Goal: Navigation & Orientation: Find specific page/section

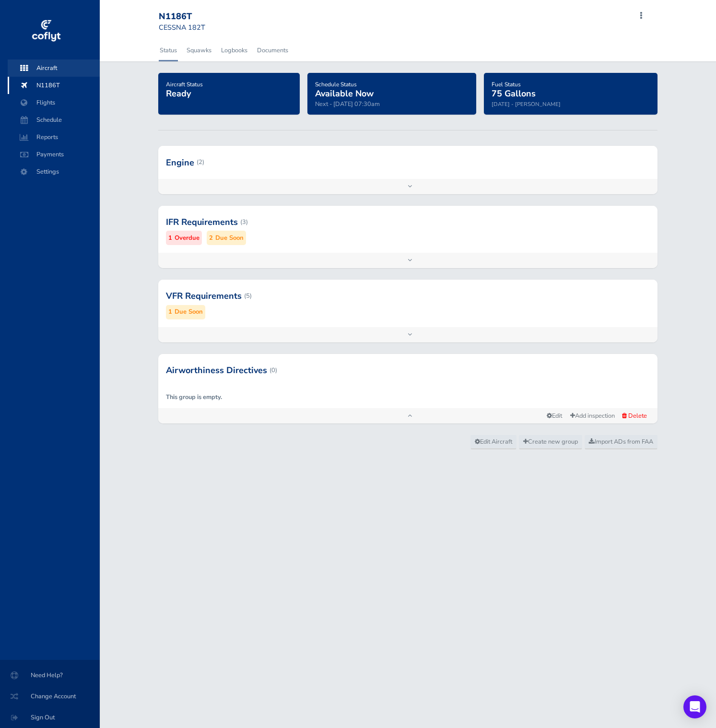
click at [60, 66] on span "Aircraft" at bounding box center [53, 68] width 73 height 17
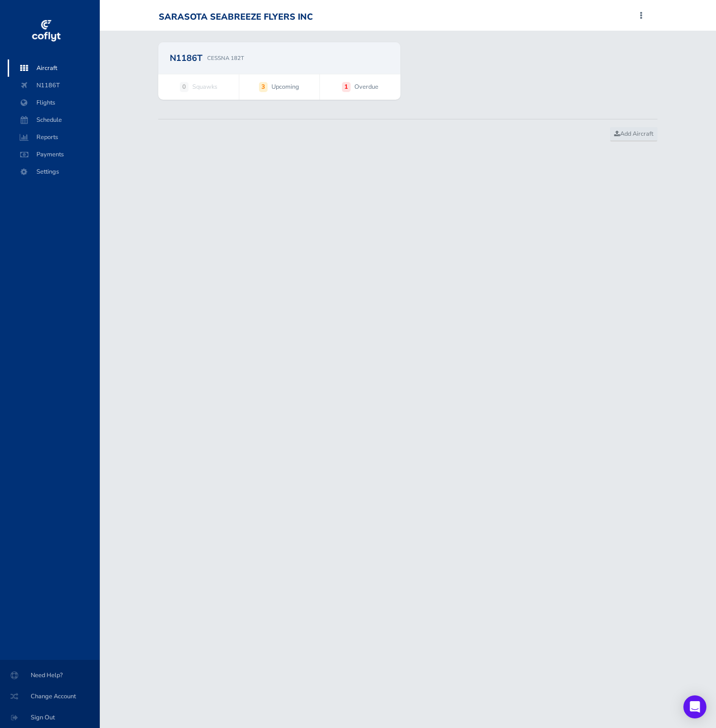
click at [205, 65] on div "N1186T CESSNA 182T" at bounding box center [279, 58] width 242 height 32
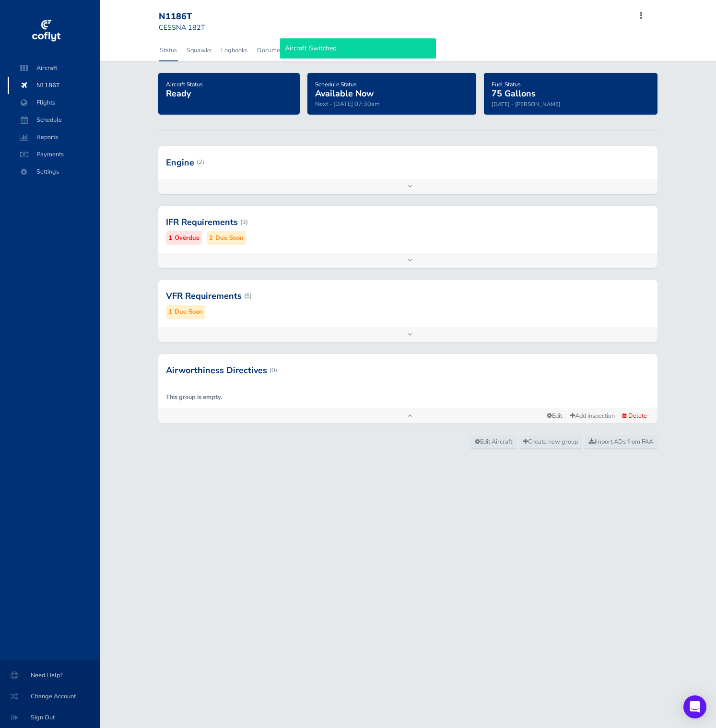
click at [258, 148] on div at bounding box center [408, 162] width 500 height 33
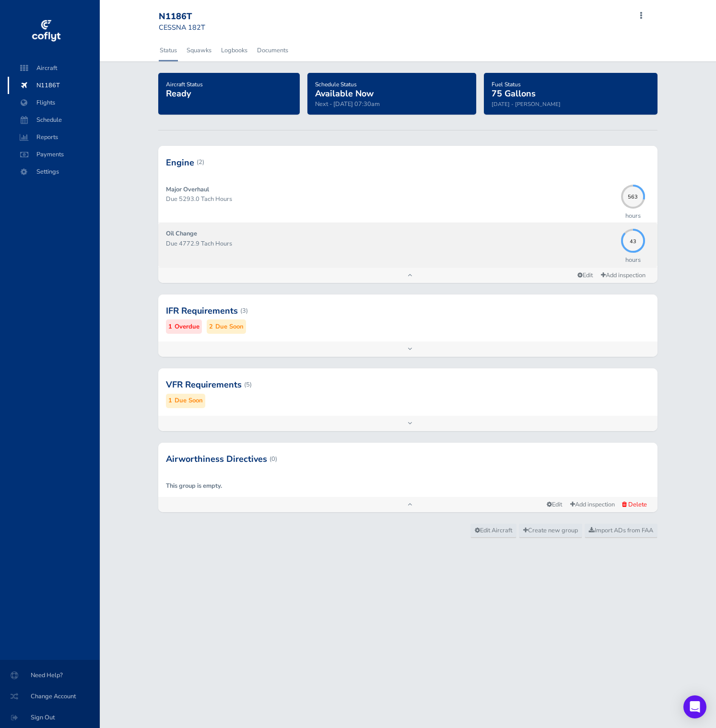
click at [365, 243] on p "Due 4772.9 Tach Hours" at bounding box center [391, 244] width 451 height 10
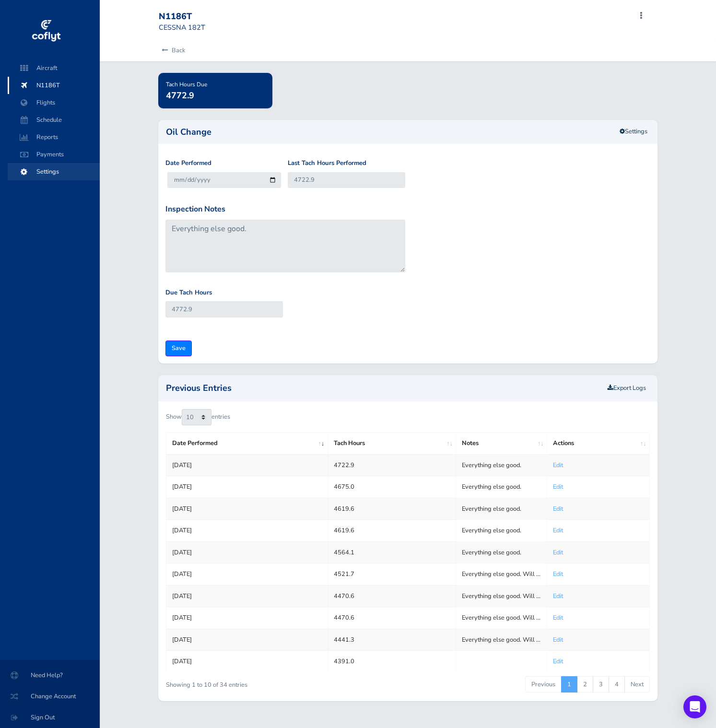
click at [55, 172] on span "Settings" at bounding box center [53, 171] width 73 height 17
click at [48, 88] on span "N1186T" at bounding box center [53, 85] width 73 height 17
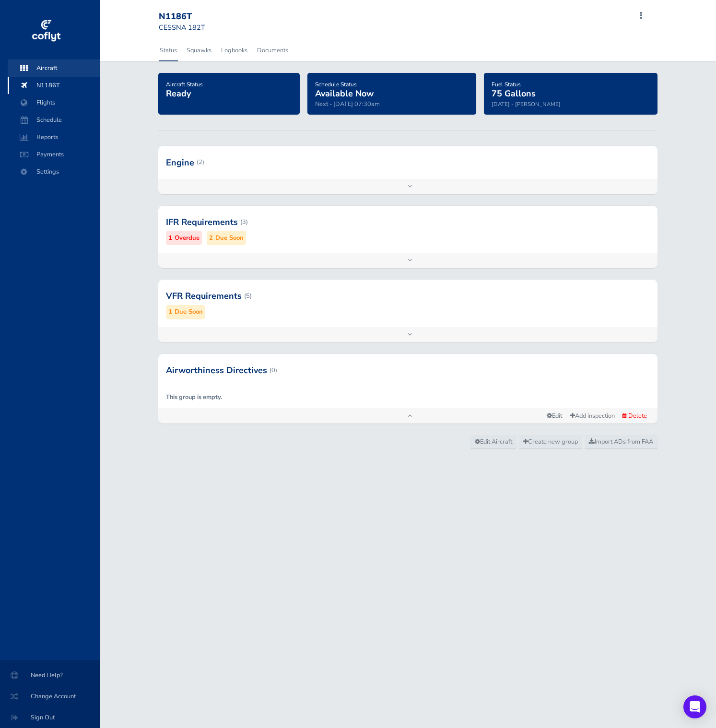
click at [65, 68] on span "Aircraft" at bounding box center [53, 68] width 73 height 17
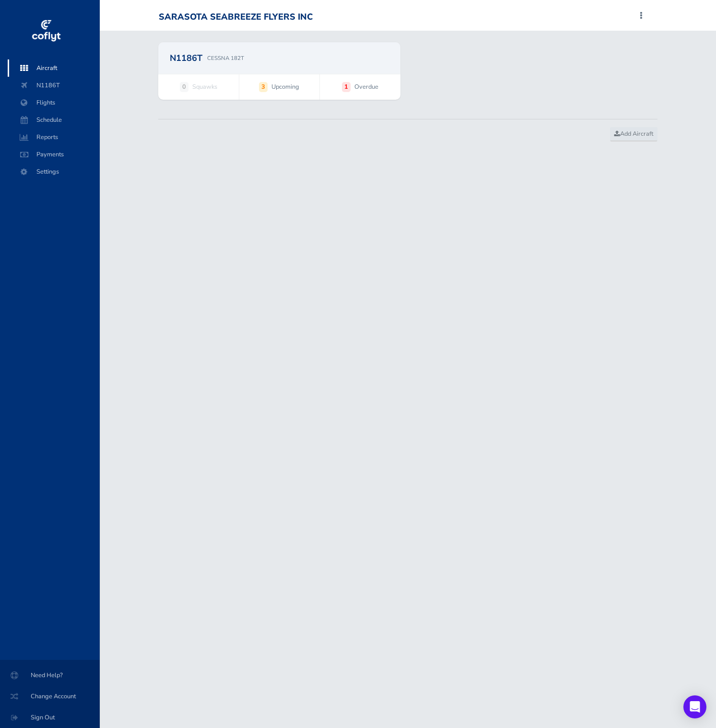
click at [242, 39] on div "N1186T CESSNA 182T 0 Squawks 3 Upcoming 1 Overdue Add Aircraft You've found a p…" at bounding box center [408, 86] width 617 height 111
click at [243, 53] on div "N1186T CESSNA 182T" at bounding box center [279, 58] width 242 height 32
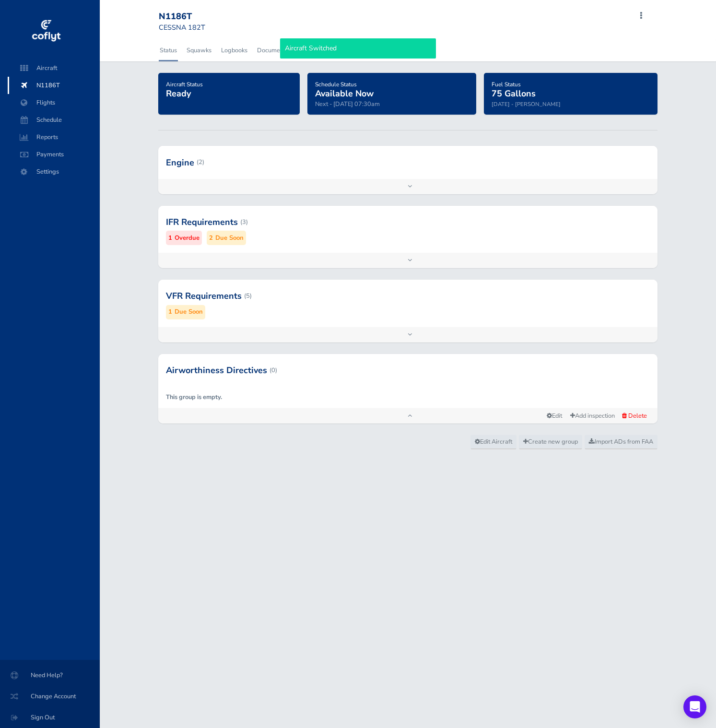
click at [330, 214] on div at bounding box center [408, 222] width 500 height 47
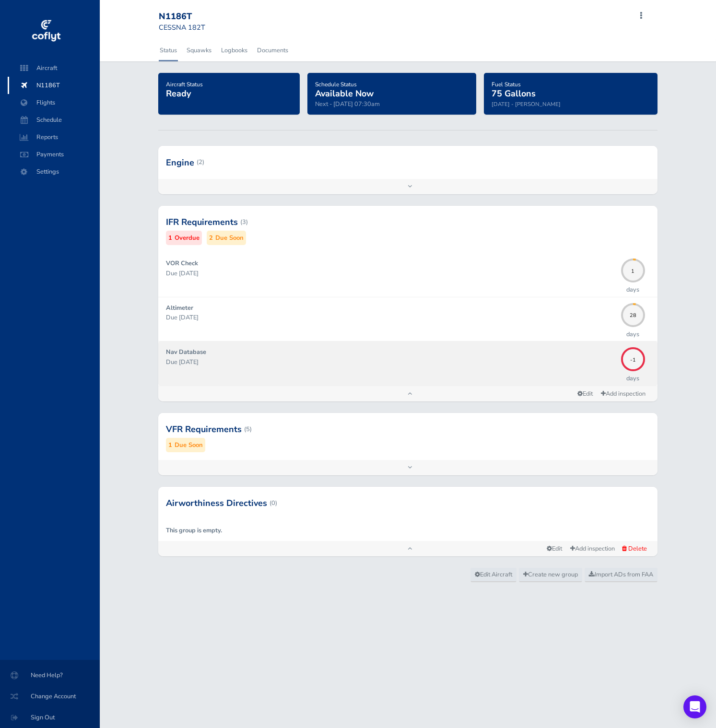
click at [294, 379] on div "Nav Database Due 10/02/2025" at bounding box center [391, 363] width 451 height 32
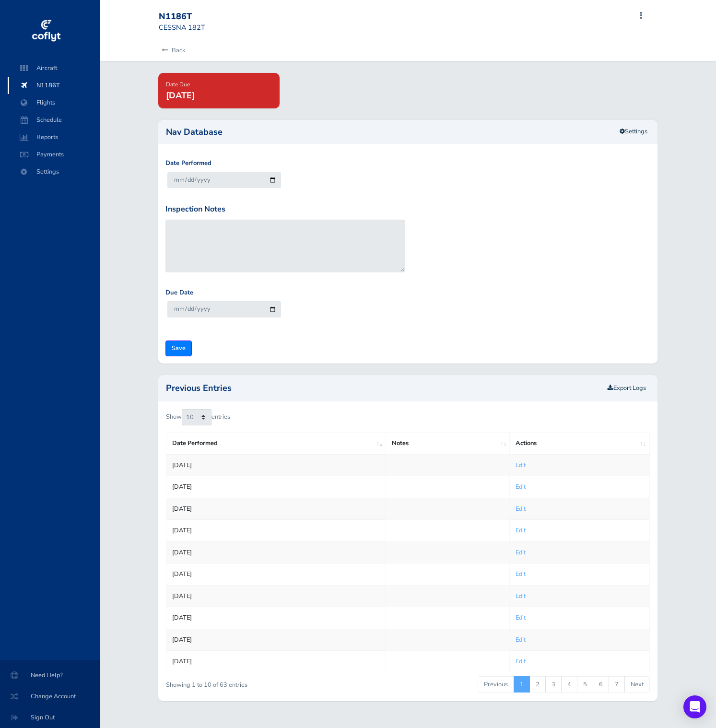
click at [253, 463] on td "Sep 04, 2025" at bounding box center [277, 465] width 220 height 22
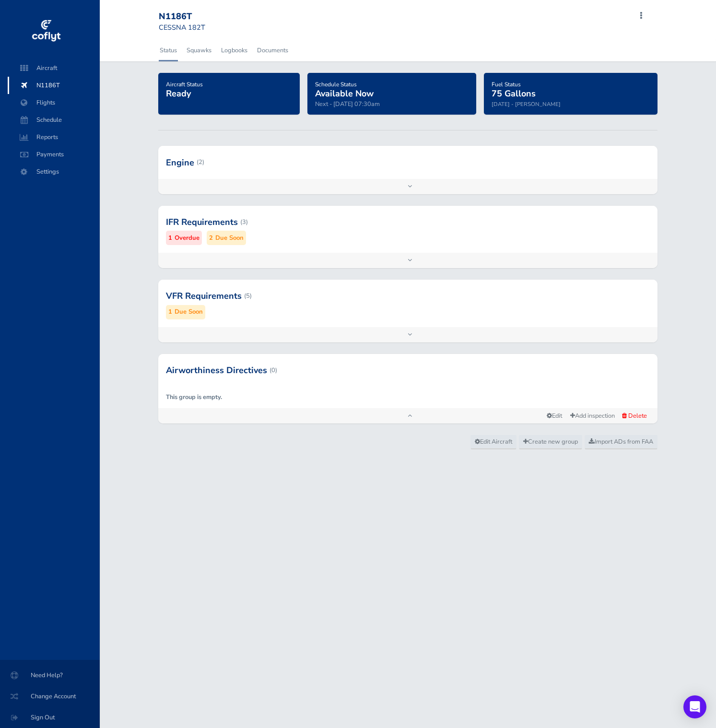
click at [239, 172] on div at bounding box center [408, 162] width 500 height 33
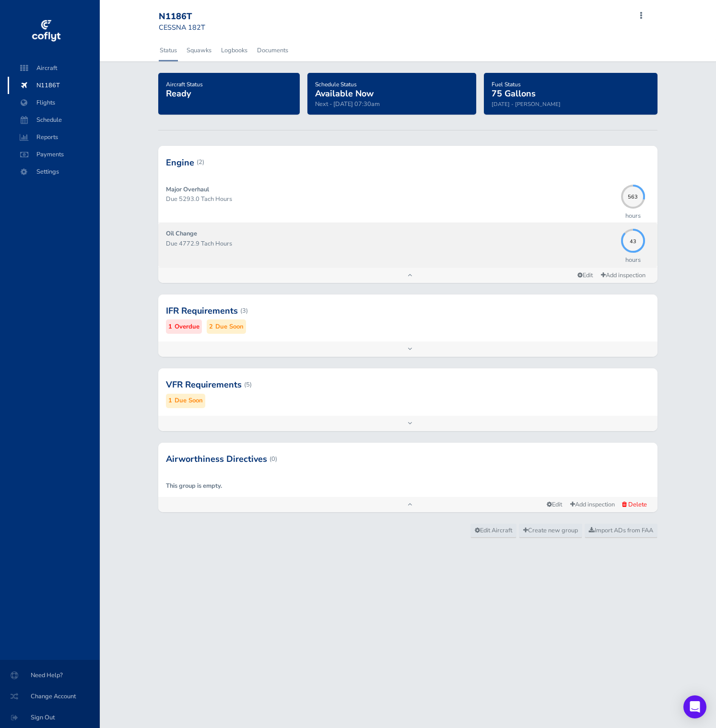
click at [285, 240] on p "Due 4772.9 Tach Hours" at bounding box center [391, 244] width 451 height 10
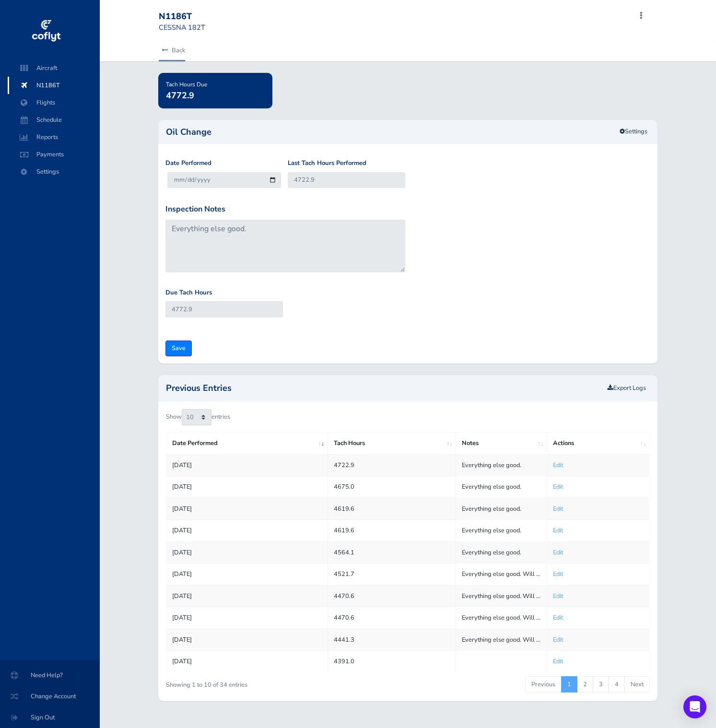
click at [172, 43] on link "Back" at bounding box center [172, 50] width 26 height 21
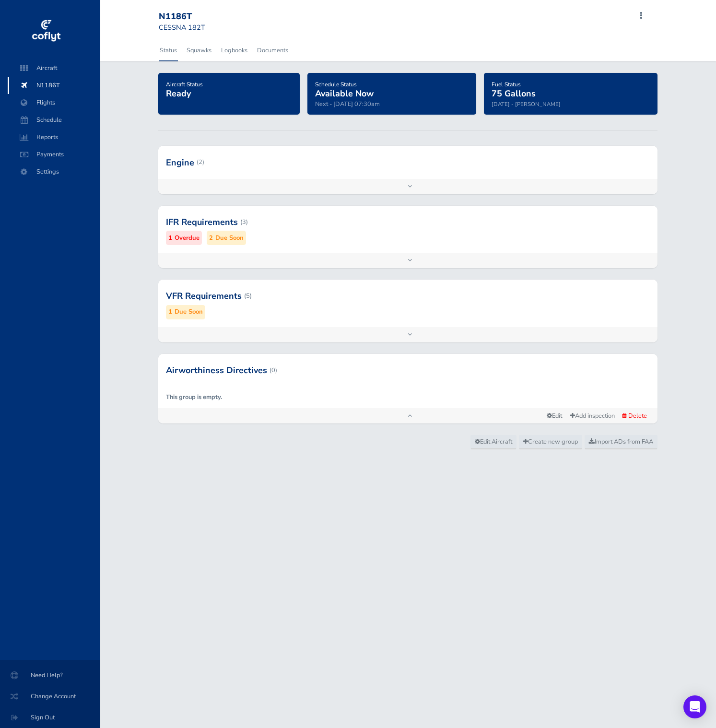
click at [436, 60] on div "Status Squawks Logbooks Documents" at bounding box center [408, 50] width 514 height 21
click at [62, 74] on span "Aircraft" at bounding box center [53, 68] width 73 height 17
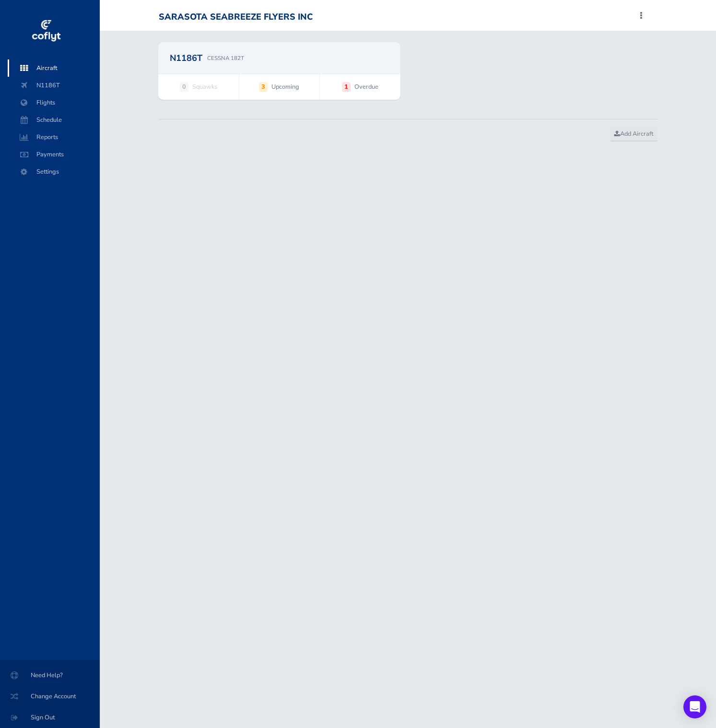
click at [229, 49] on div "N1186T CESSNA 182T" at bounding box center [279, 58] width 242 height 32
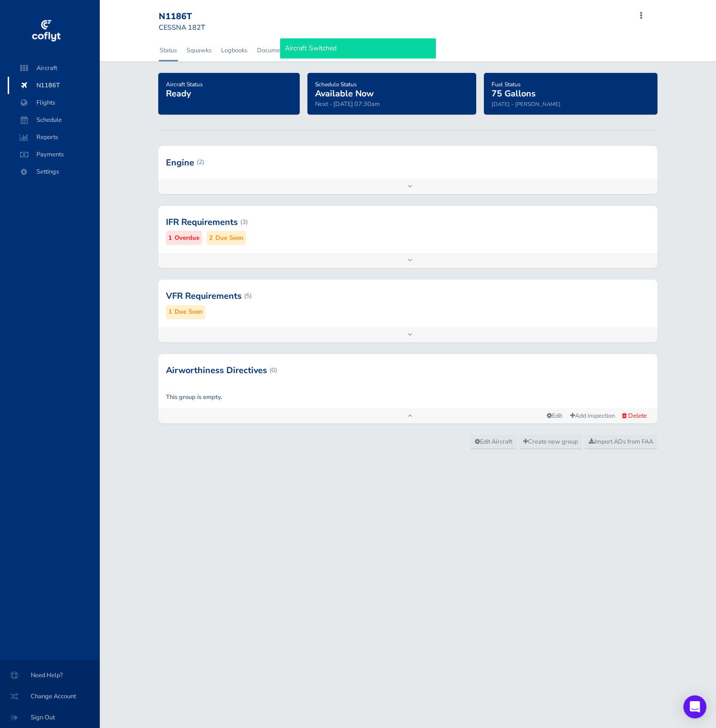
click at [324, 225] on div at bounding box center [408, 222] width 500 height 47
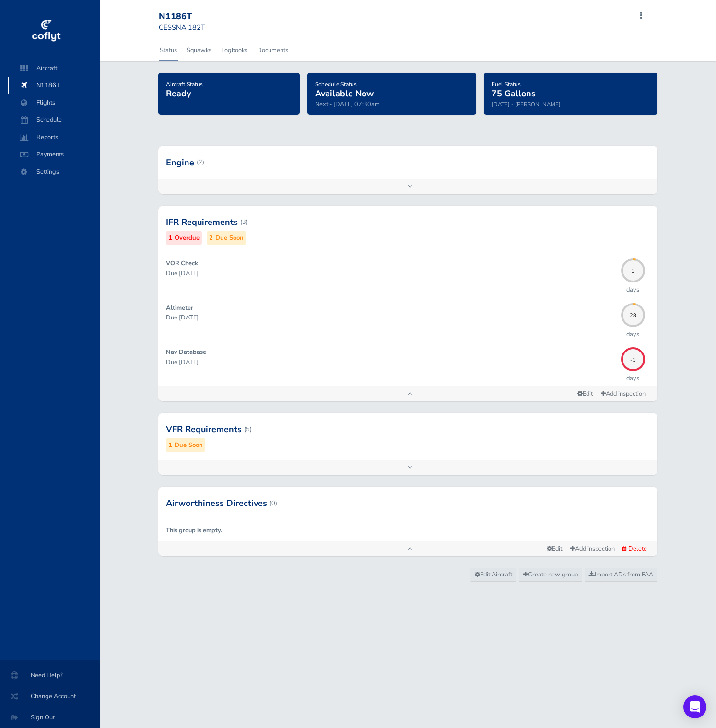
click at [373, 450] on div at bounding box center [408, 429] width 500 height 47
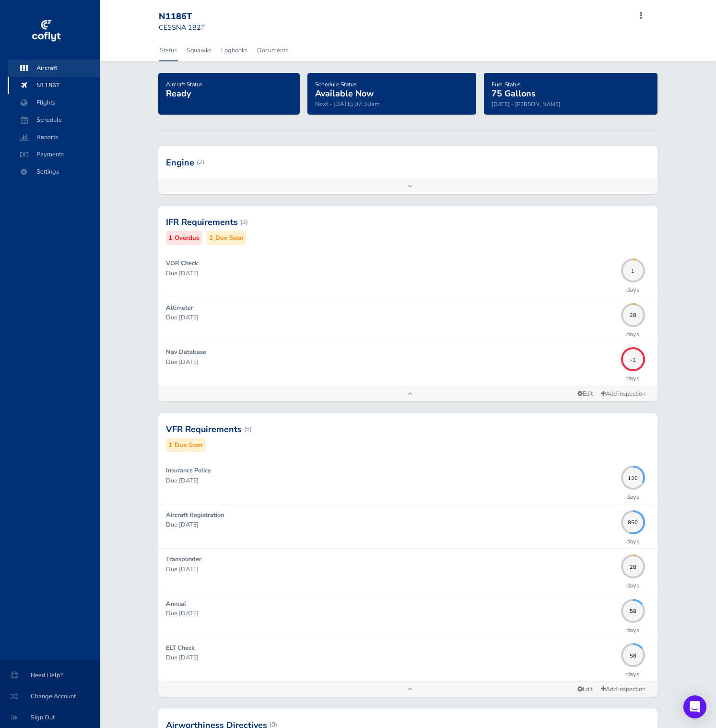
click at [52, 65] on span "Aircraft" at bounding box center [53, 68] width 73 height 17
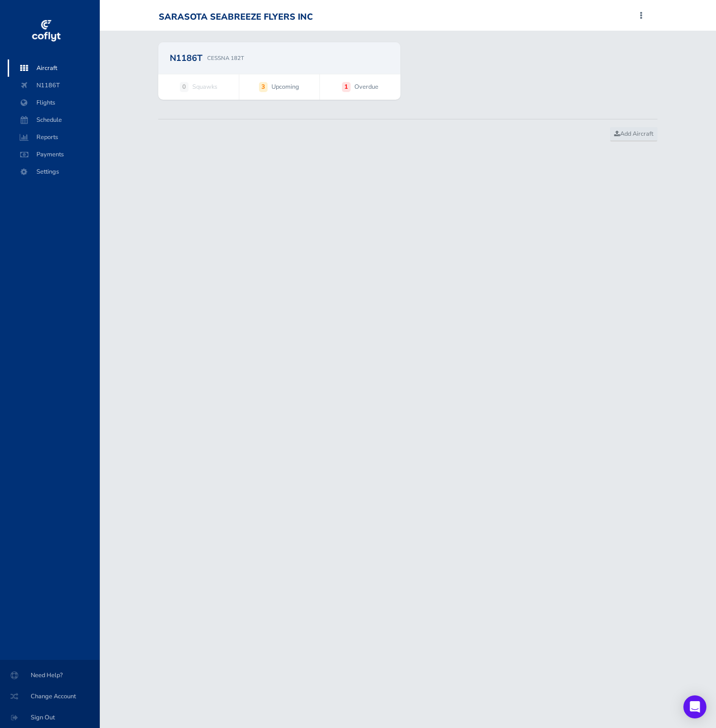
click at [242, 56] on p "CESSNA 182T" at bounding box center [225, 58] width 37 height 9
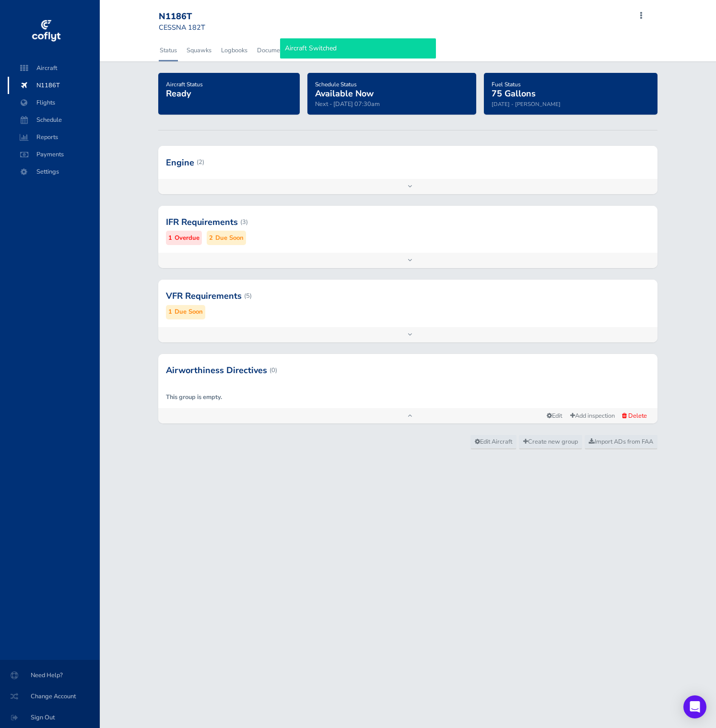
click at [345, 167] on div at bounding box center [408, 162] width 500 height 33
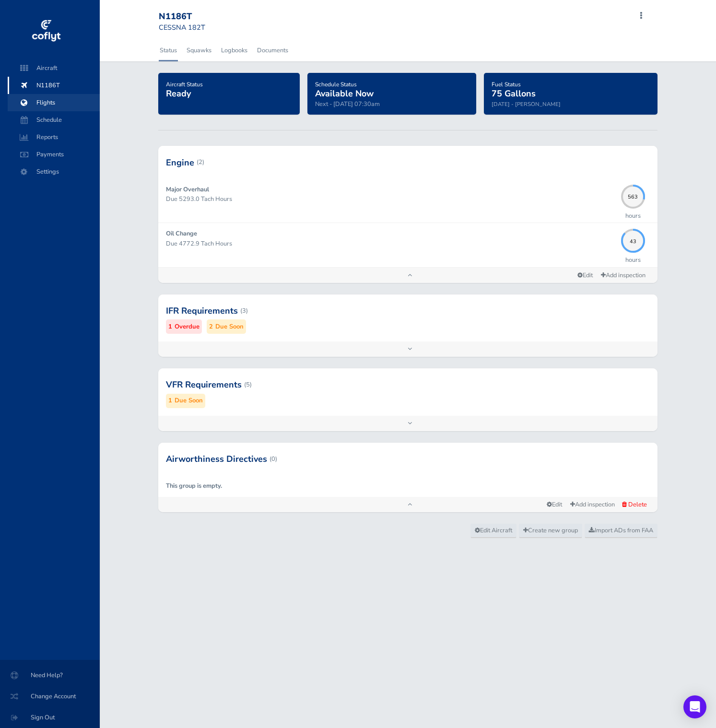
click at [67, 101] on span "Flights" at bounding box center [53, 102] width 73 height 17
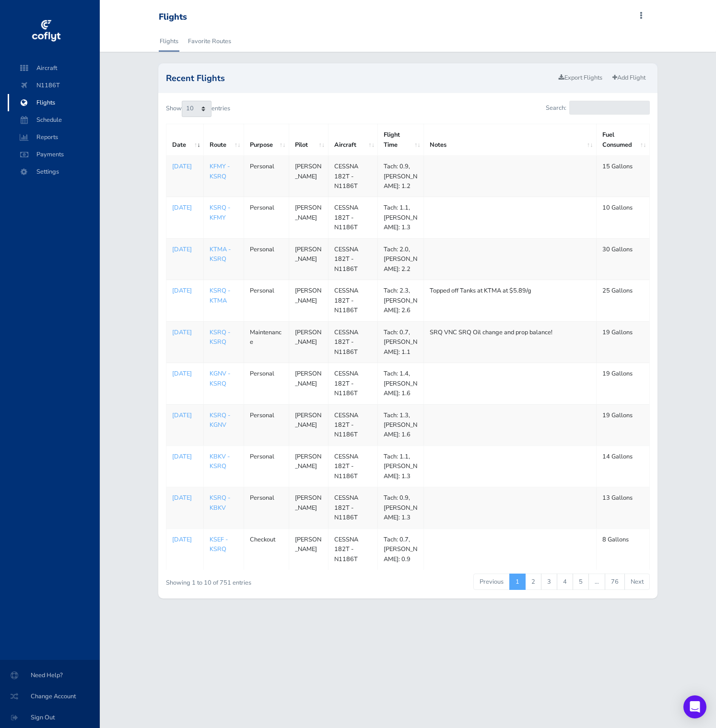
click at [624, 86] on div "Recent Flights Export Flights Add Flight" at bounding box center [408, 77] width 500 height 29
click at [624, 76] on link "Add Flight" at bounding box center [630, 78] width 42 height 14
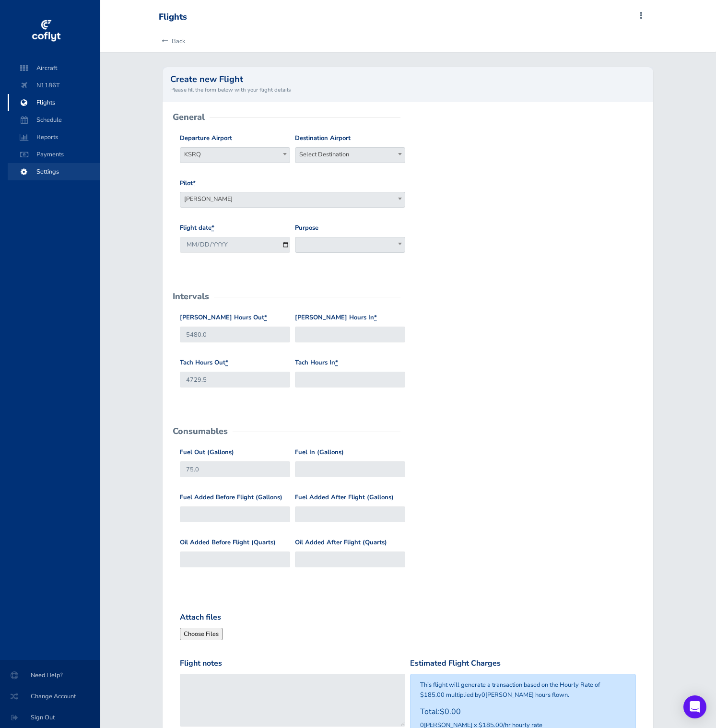
click at [54, 170] on span "Settings" at bounding box center [53, 171] width 73 height 17
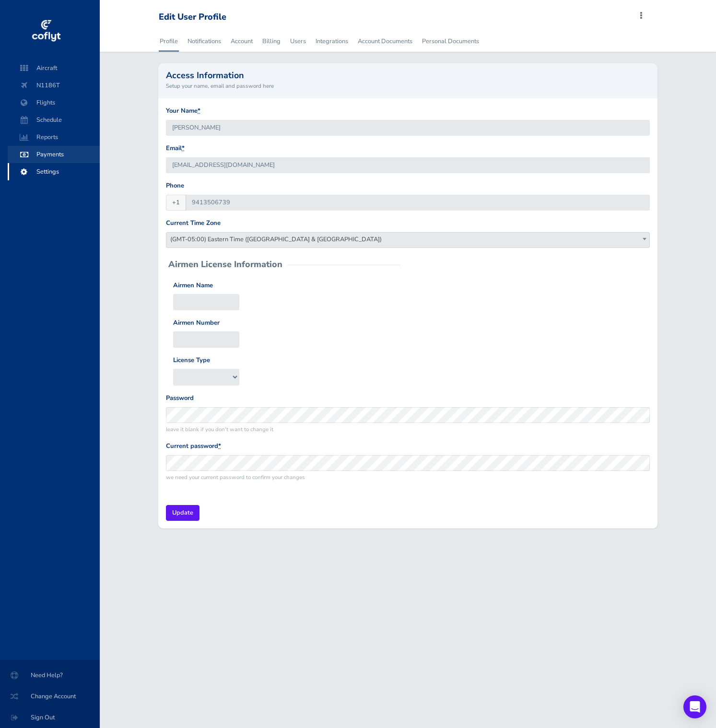
click at [59, 155] on span "Payments" at bounding box center [53, 154] width 73 height 17
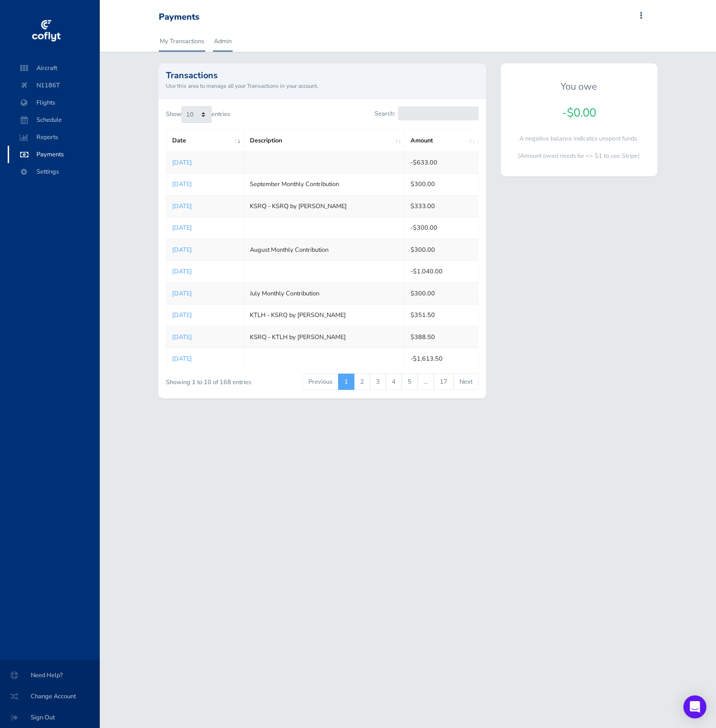
click at [226, 44] on link "Admin" at bounding box center [223, 41] width 20 height 21
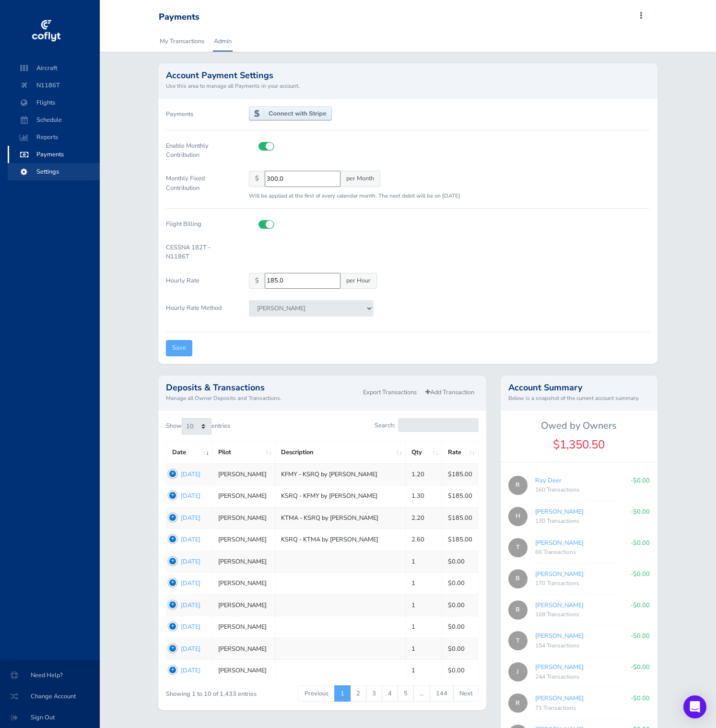
click at [50, 173] on span "Settings" at bounding box center [53, 171] width 73 height 17
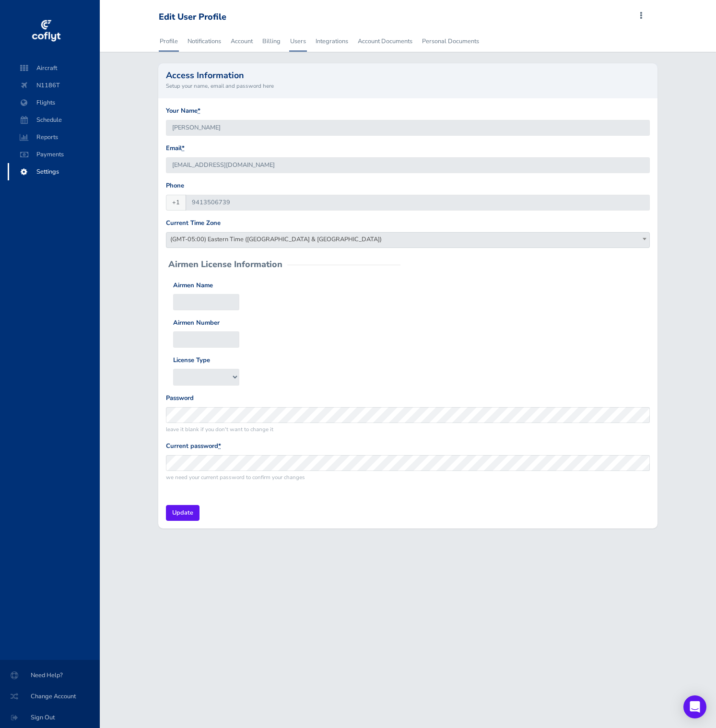
click at [307, 47] on link "Users" at bounding box center [298, 41] width 18 height 21
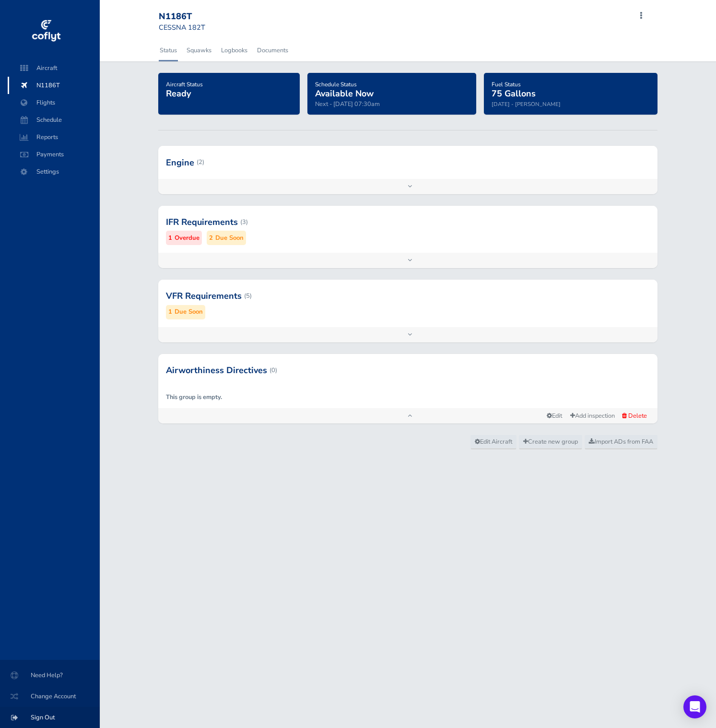
click at [54, 719] on span "Sign Out" at bounding box center [50, 717] width 77 height 17
